Goal: Information Seeking & Learning: Learn about a topic

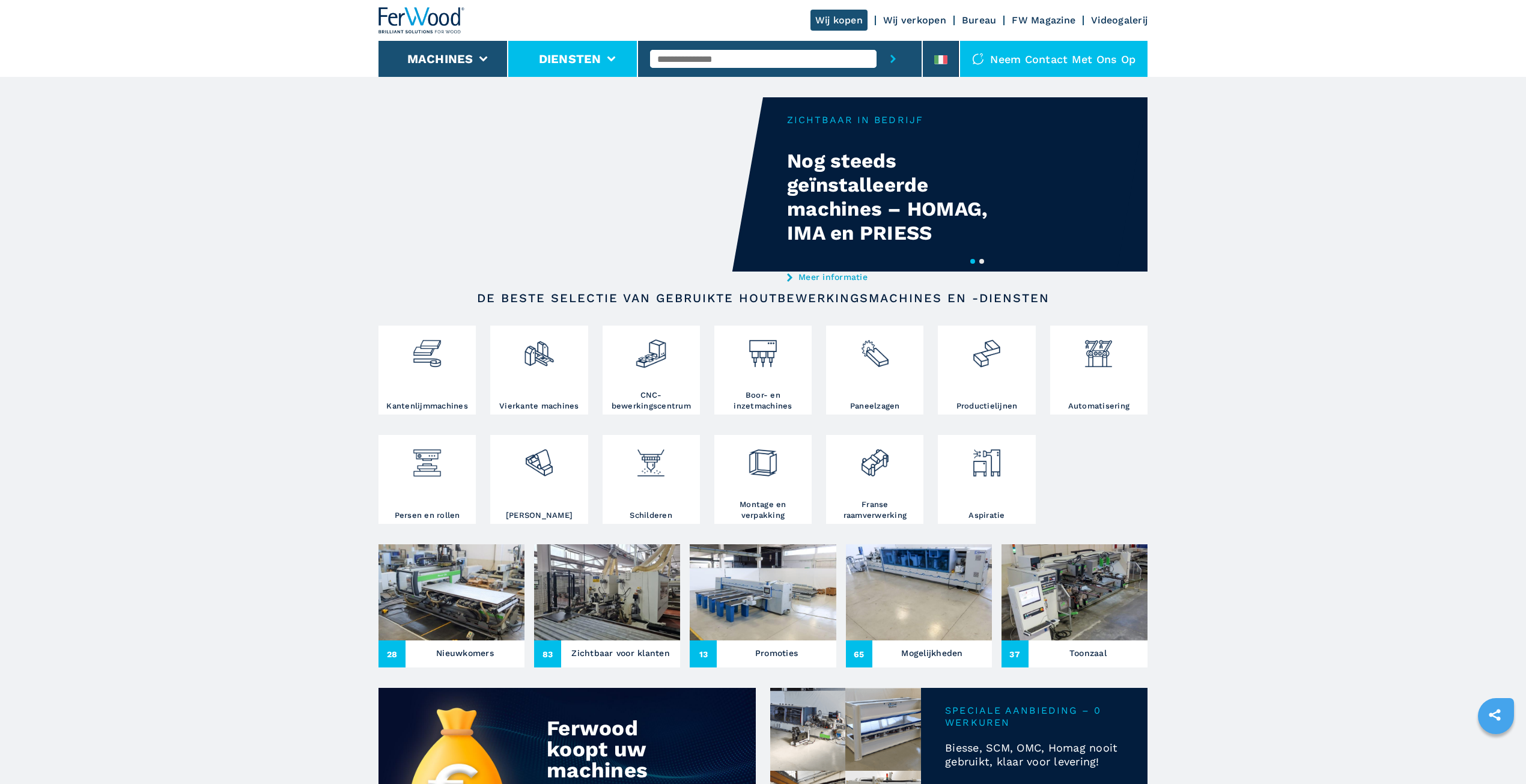
click at [609, 56] on icon at bounding box center [611, 59] width 9 height 5
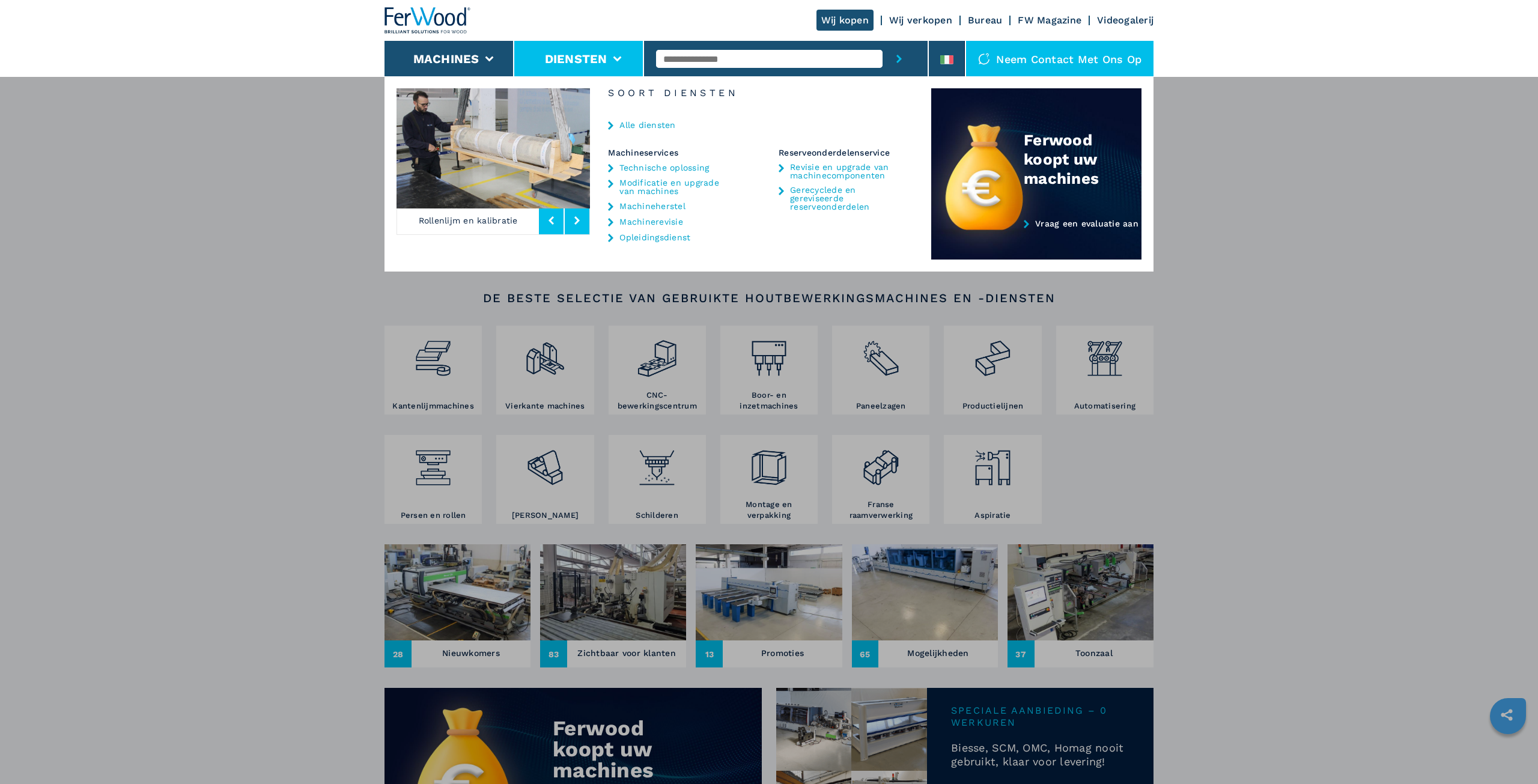
click at [662, 121] on font "Alle diensten" at bounding box center [647, 124] width 56 height 9
click at [853, 169] on font "Revisie en upgrade van machinecomponenten" at bounding box center [840, 171] width 99 height 18
click at [823, 168] on font "Revisie en upgrade van machinecomponenten" at bounding box center [840, 171] width 99 height 18
click at [781, 168] on icon at bounding box center [781, 168] width 5 height 9
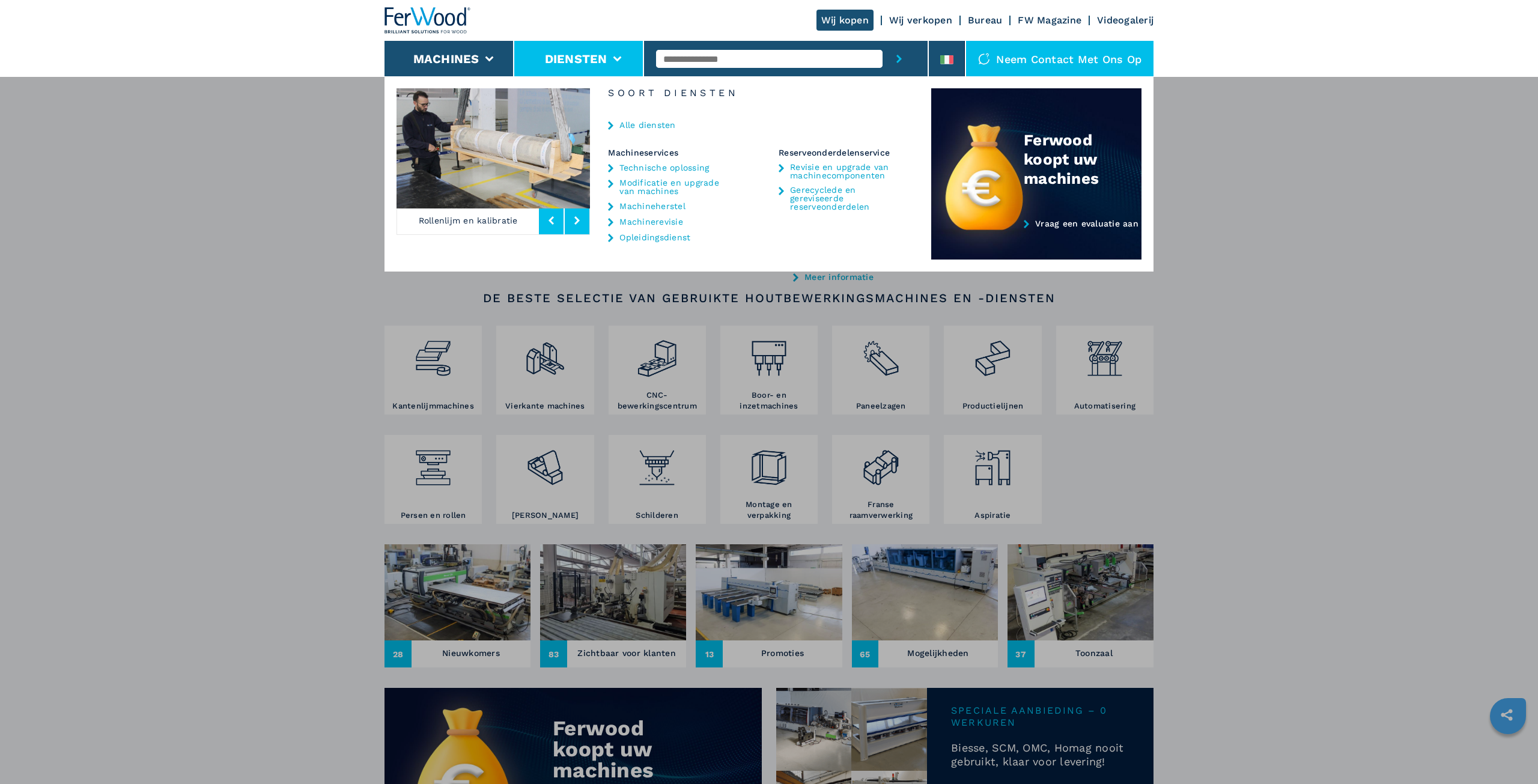
click at [738, 51] on input "text" at bounding box center [769, 58] width 227 height 18
type input "*****"
click at [883, 41] on button "verzendknop" at bounding box center [899, 59] width 33 height 36
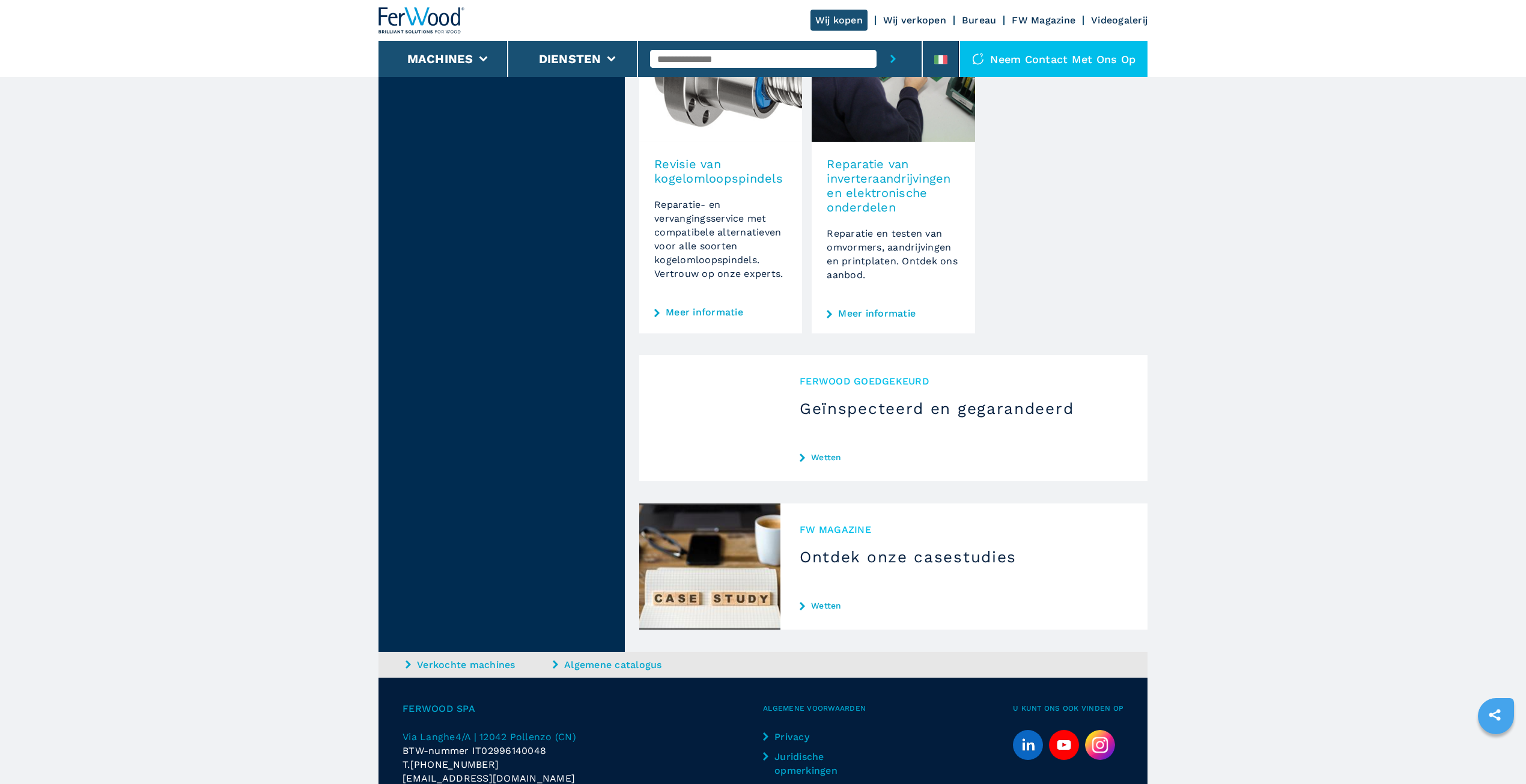
scroll to position [1521, 0]
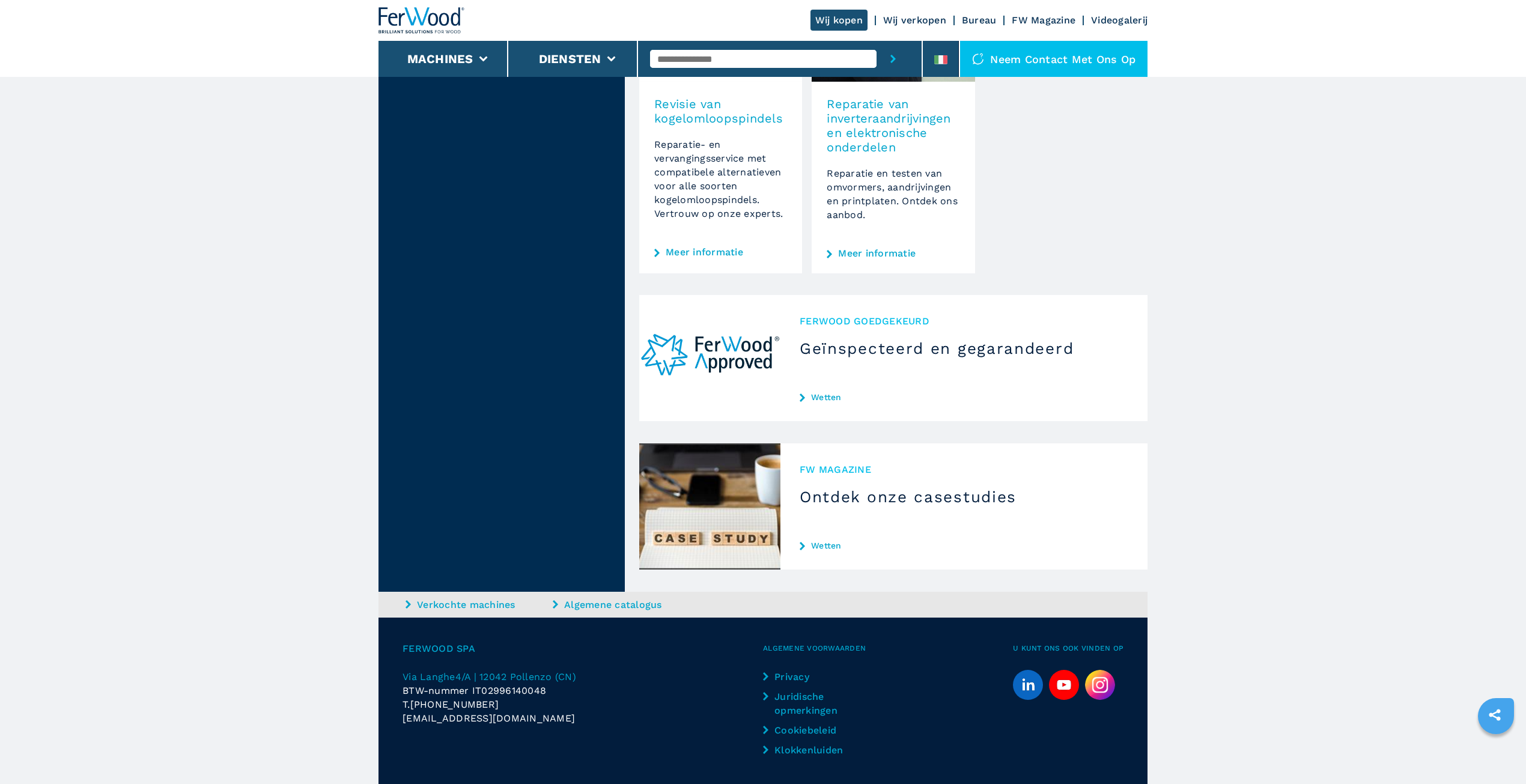
click at [814, 395] on font "Wetten" at bounding box center [826, 397] width 31 height 9
click at [801, 398] on icon at bounding box center [802, 398] width 5 height 9
click at [819, 394] on font "Wetten" at bounding box center [826, 397] width 31 height 9
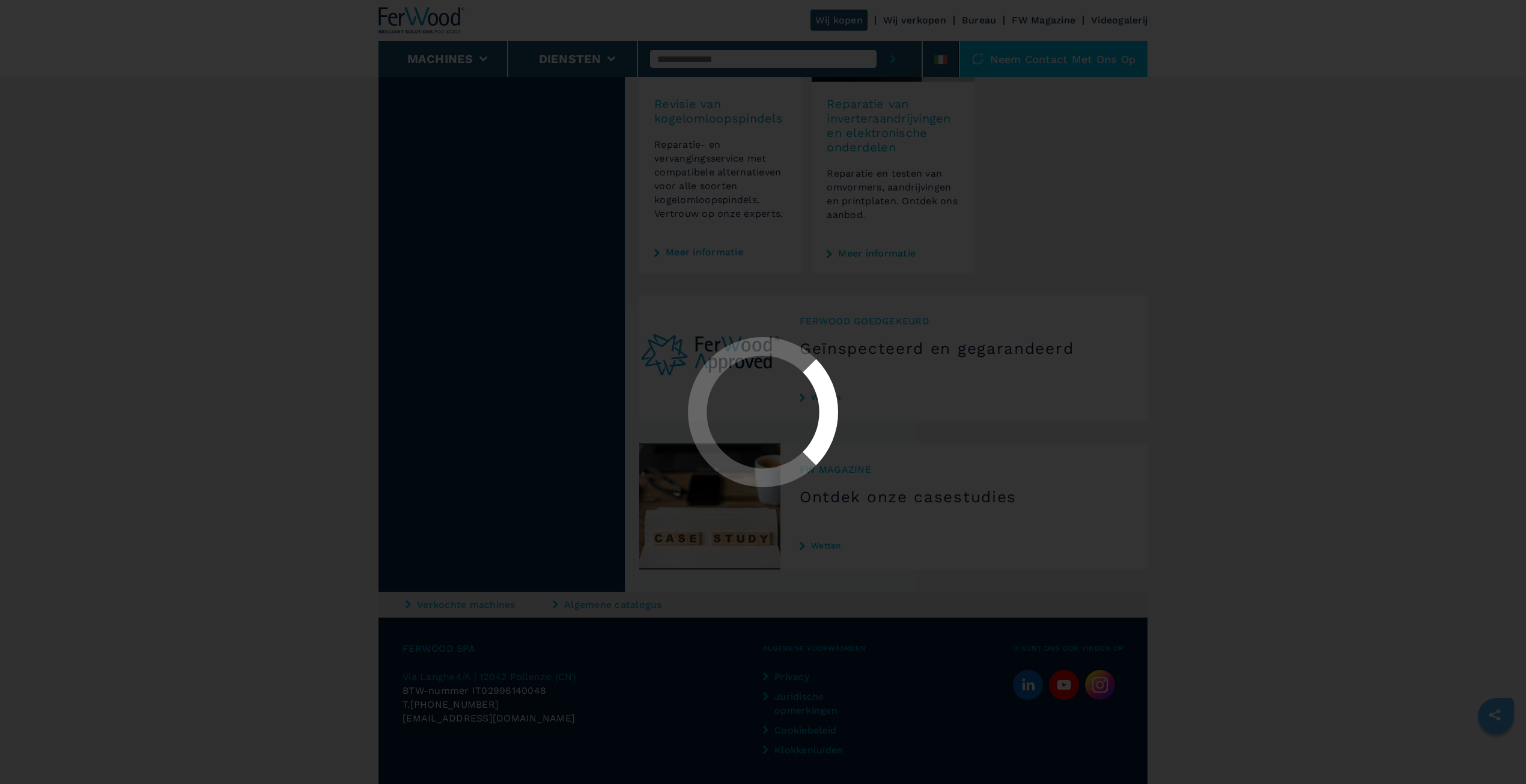
scroll to position [0, 0]
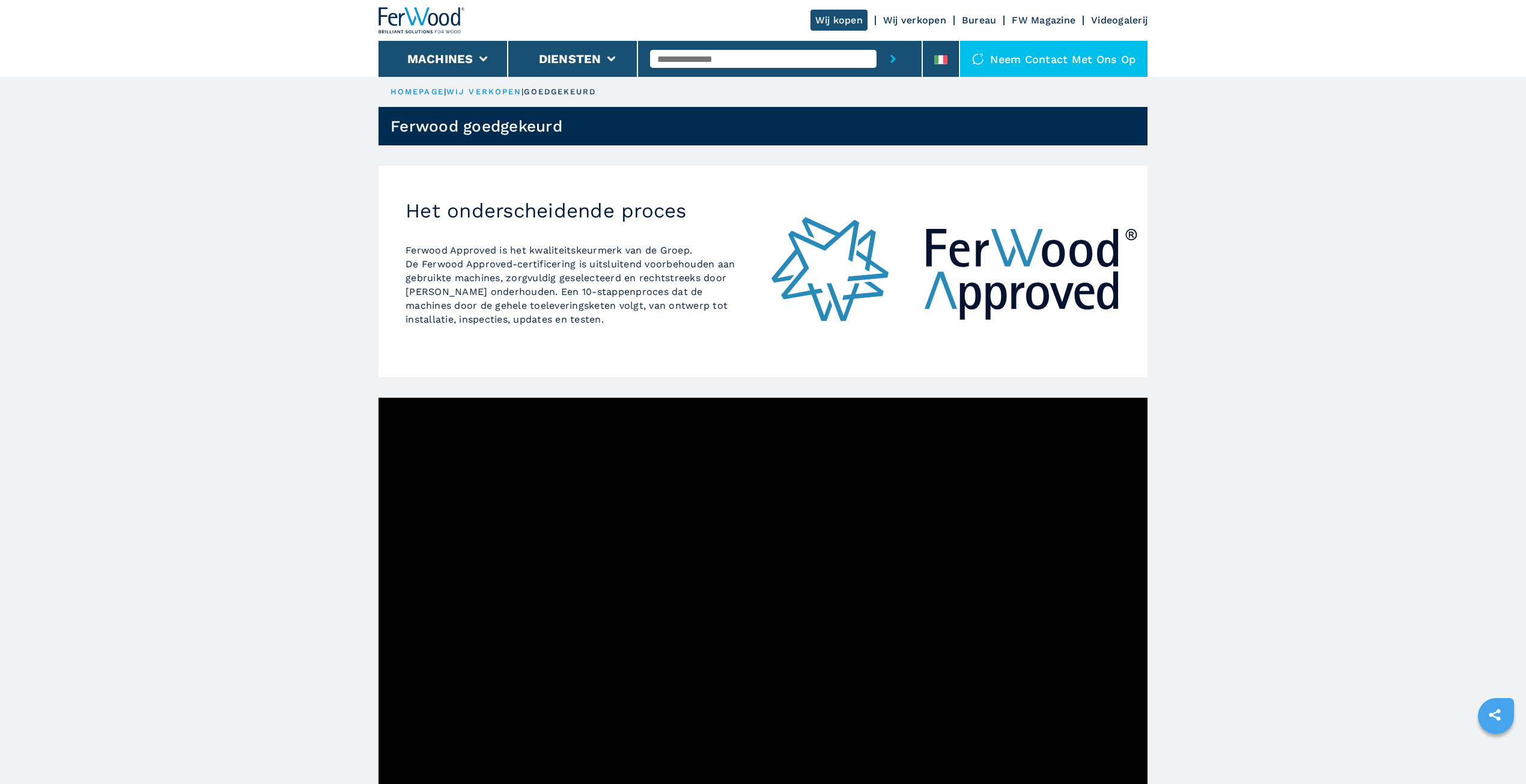
click at [505, 92] on font "wij verkopen" at bounding box center [484, 91] width 75 height 9
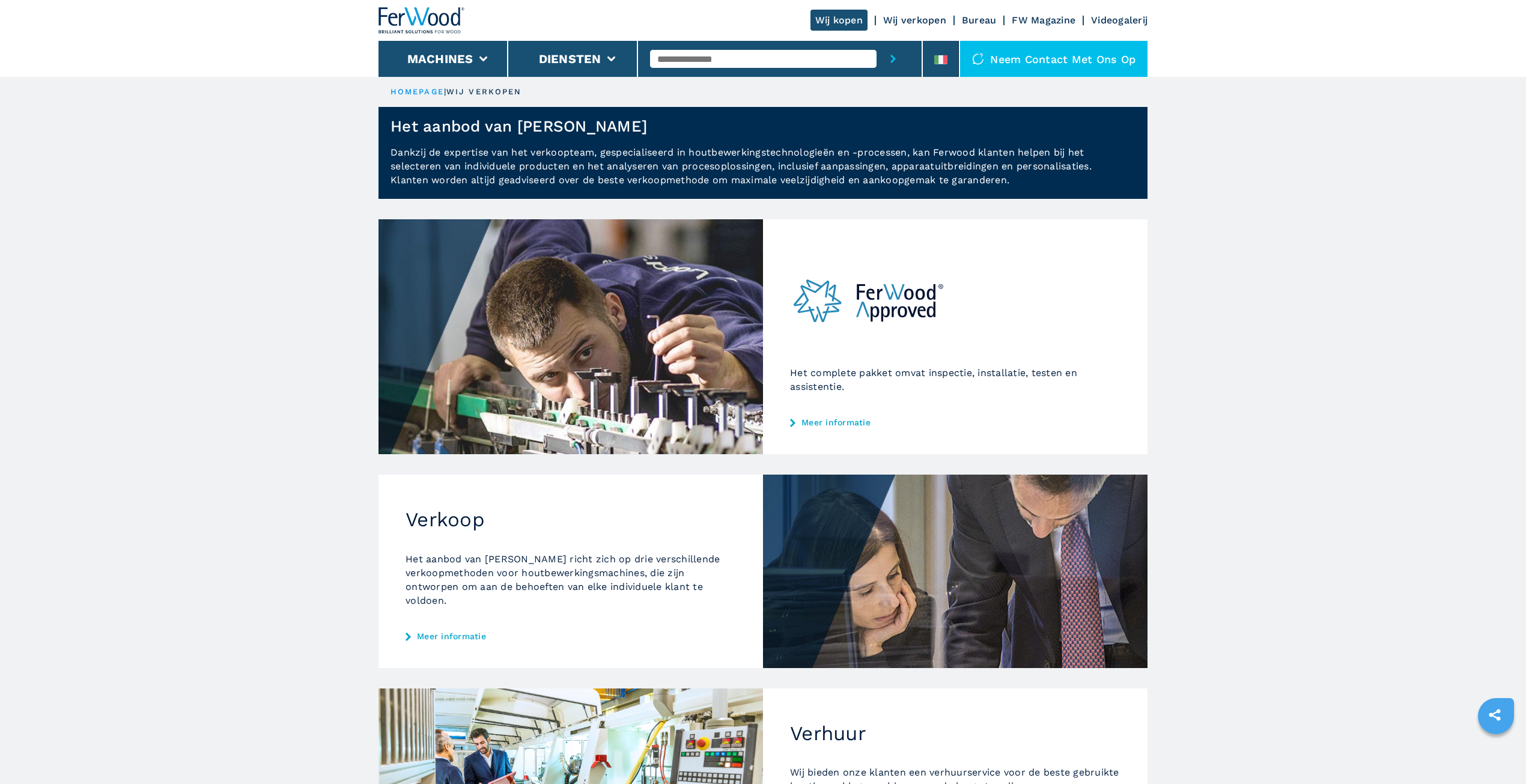
click at [467, 631] on font "Meer informatie" at bounding box center [451, 635] width 69 height 9
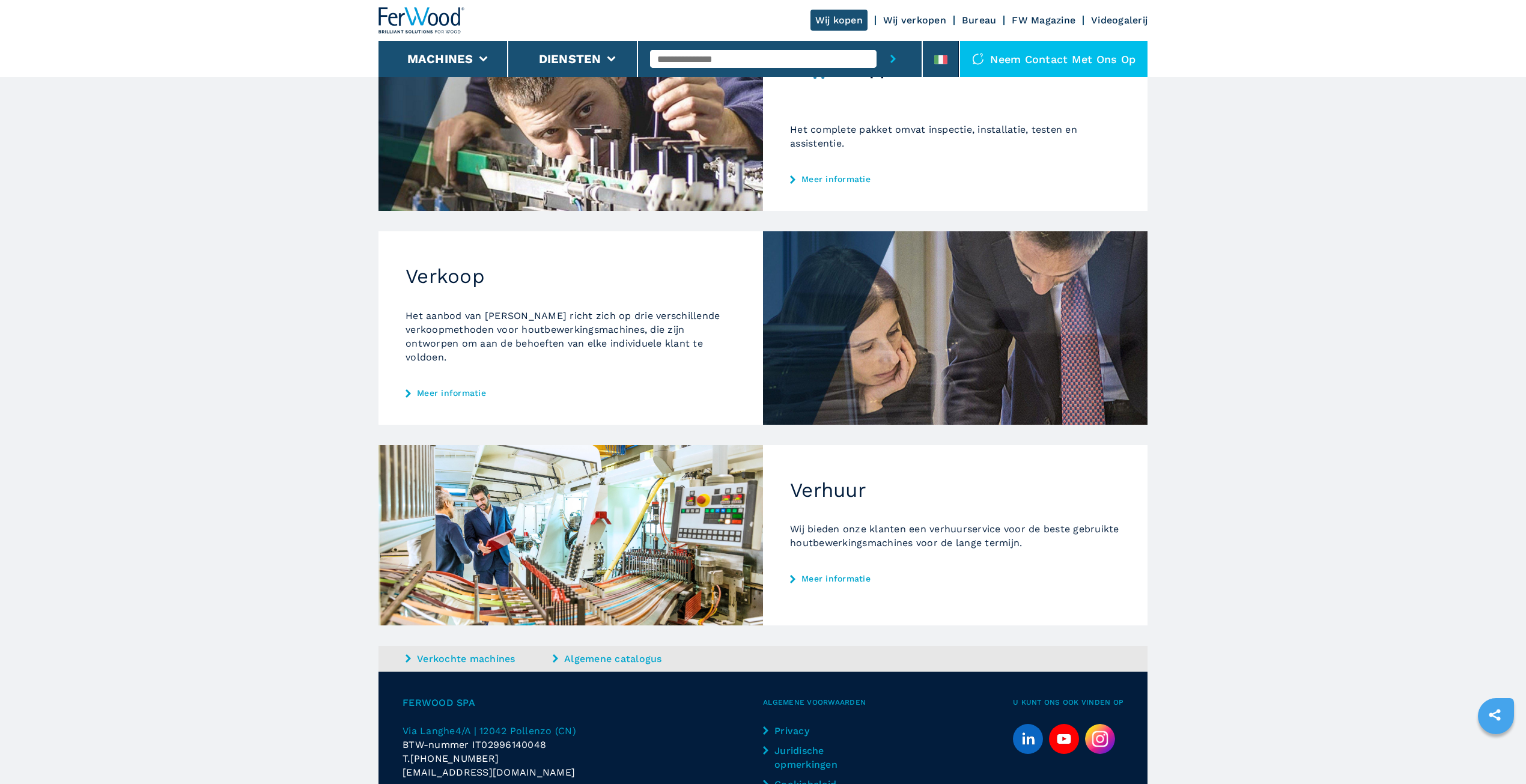
scroll to position [278, 0]
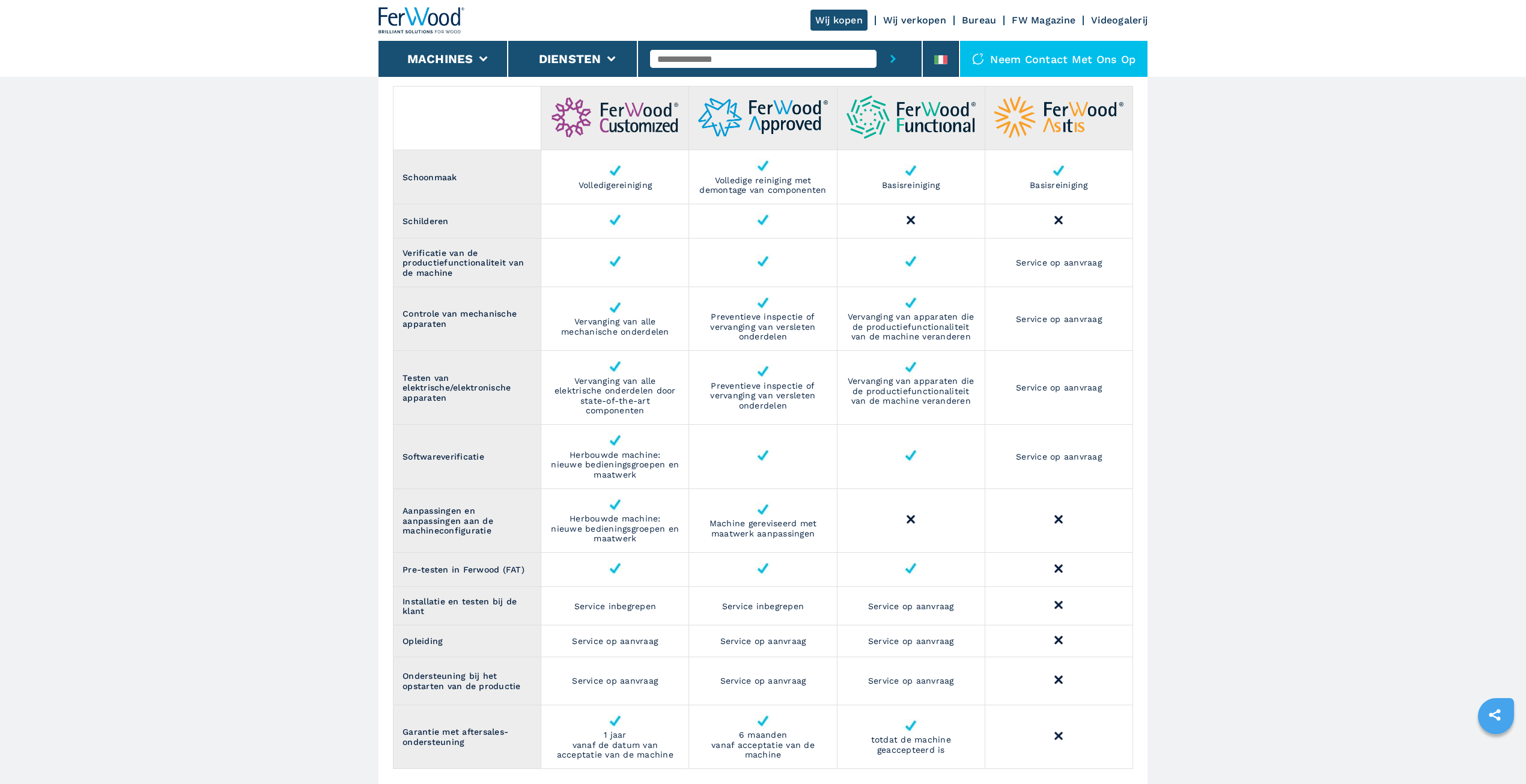
scroll to position [1093, 0]
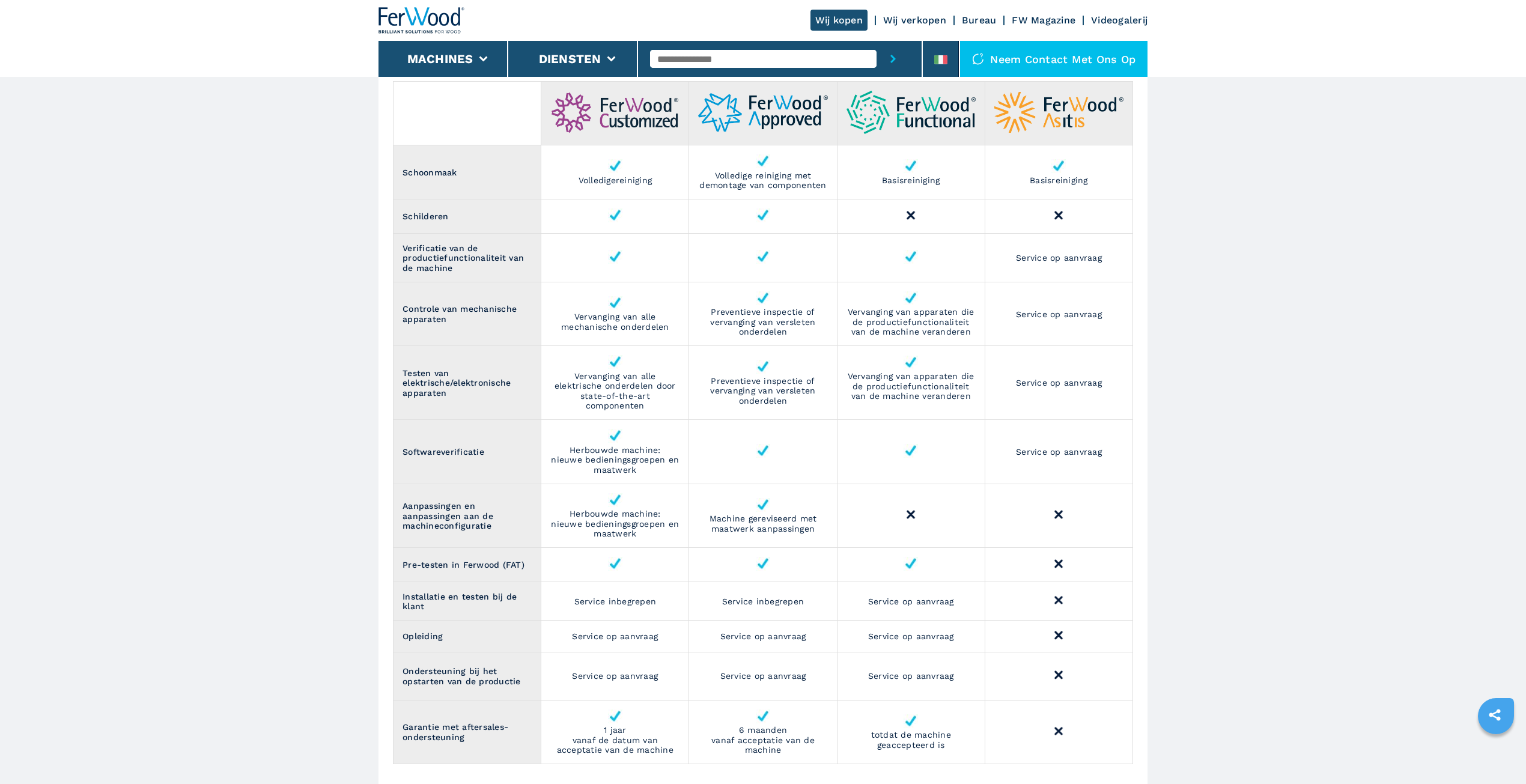
click at [393, 94] on table "Schoonmaak Volledige reiniging Volledige reiniging met demontage van componente…" at bounding box center [762, 422] width 740 height 683
drag, startPoint x: 385, startPoint y: 82, endPoint x: 403, endPoint y: 88, distance: 19.0
click at [403, 88] on section "Vergelijk onze verkoopvoorwaarden Schoonmaak Volledige reiniging Volledige rein…" at bounding box center [763, 404] width 769 height 799
